Goal: Transaction & Acquisition: Download file/media

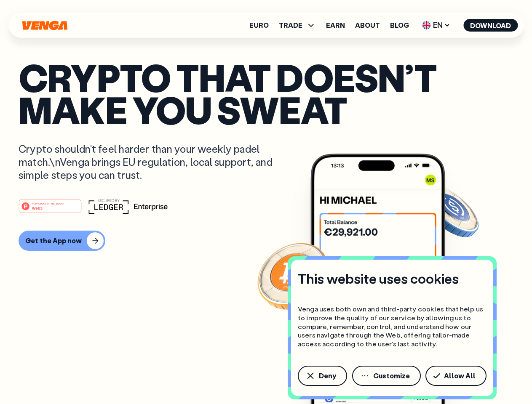
click at [266, 202] on div "#1 PRODUCT OF THE MONTH Web3" at bounding box center [266, 206] width 495 height 15
click at [322, 376] on span "Deny" at bounding box center [327, 375] width 17 height 7
click at [387, 376] on img at bounding box center [377, 295] width 135 height 282
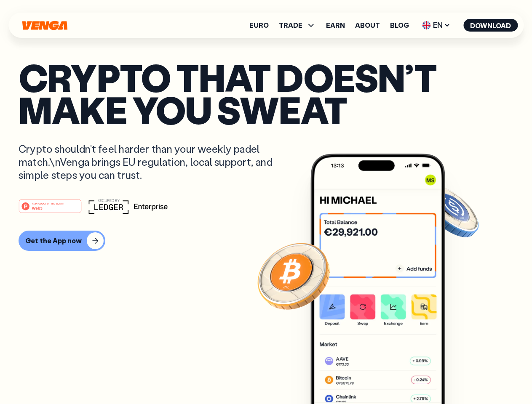
click at [457, 376] on article "Crypto that doesn’t make you sweat Crypto shouldn’t feel harder than your weekl…" at bounding box center [266, 219] width 495 height 316
click at [300, 25] on span "TRADE" at bounding box center [291, 25] width 24 height 7
click at [436, 25] on span "EN" at bounding box center [436, 25] width 34 height 13
click at [490, 25] on button "Download" at bounding box center [490, 25] width 54 height 13
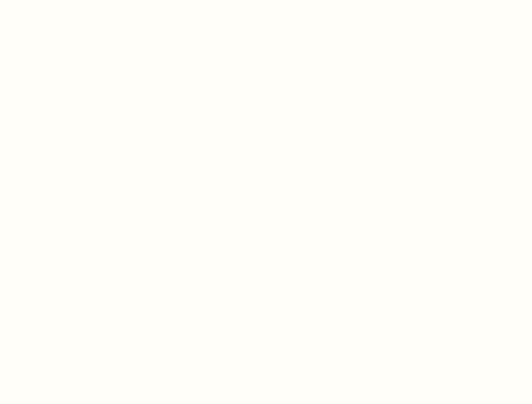
click at [266, 0] on html "This website uses cookies Venga uses both own and third-party cookies that help…" at bounding box center [266, 0] width 532 height 0
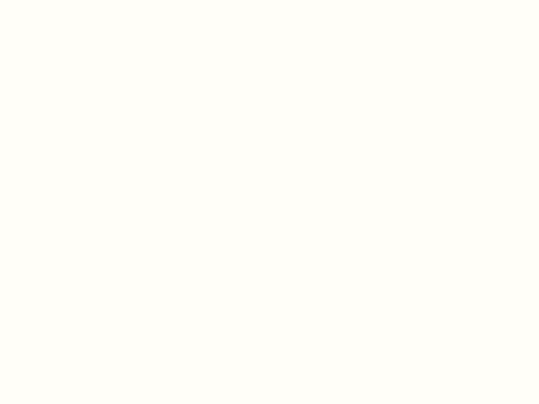
click at [61, 0] on html "This website uses cookies Venga uses both own and third-party cookies that help…" at bounding box center [269, 0] width 539 height 0
click at [51, 0] on html "This website uses cookies Venga uses both own and third-party cookies that help…" at bounding box center [269, 0] width 539 height 0
